Goal: Navigation & Orientation: Go to known website

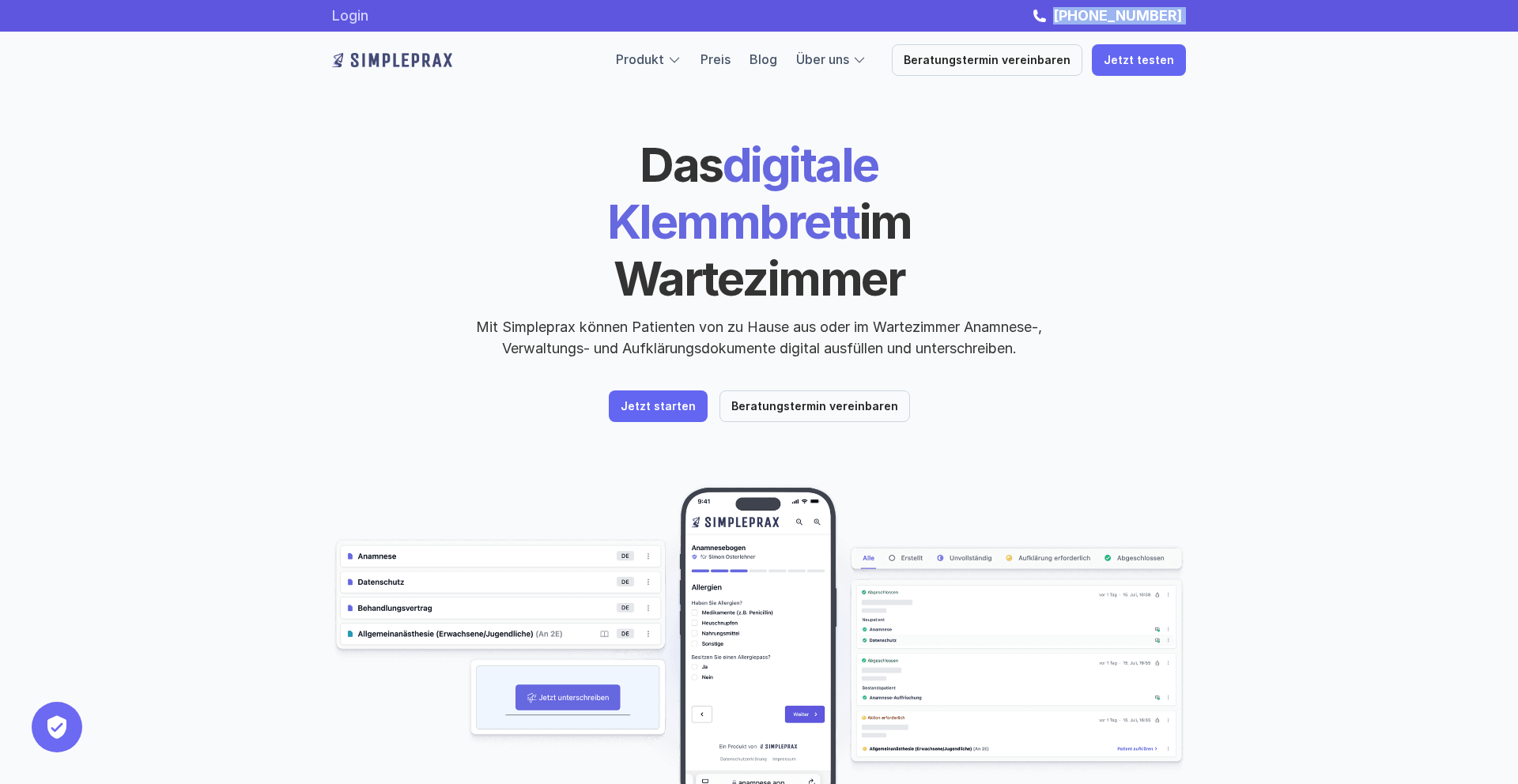
click at [354, 17] on link "Login" at bounding box center [350, 16] width 36 height 16
click at [365, 15] on link "Login" at bounding box center [350, 16] width 36 height 16
click at [360, 12] on link "Login" at bounding box center [350, 16] width 36 height 16
click at [344, 13] on link "Login" at bounding box center [350, 16] width 36 height 16
